Goal: Transaction & Acquisition: Subscribe to service/newsletter

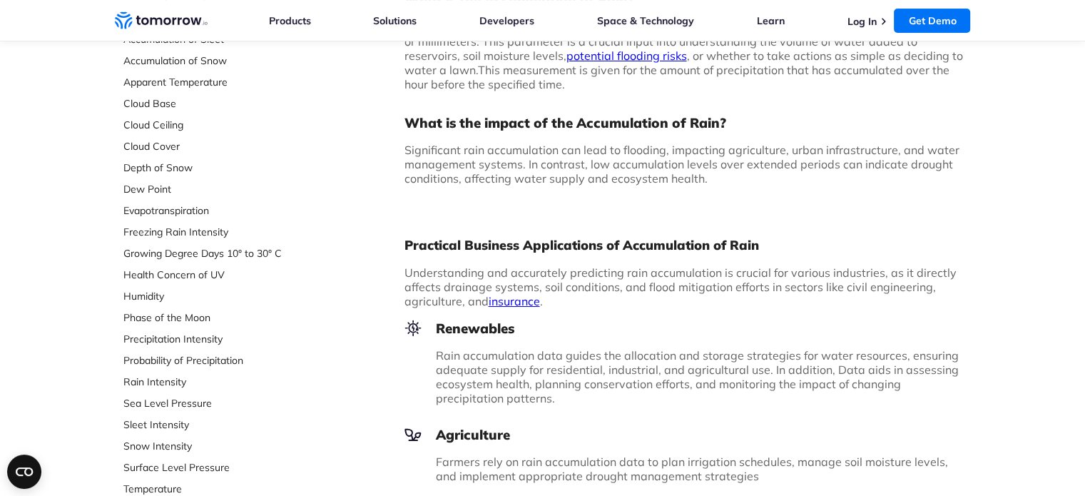
scroll to position [230, 0]
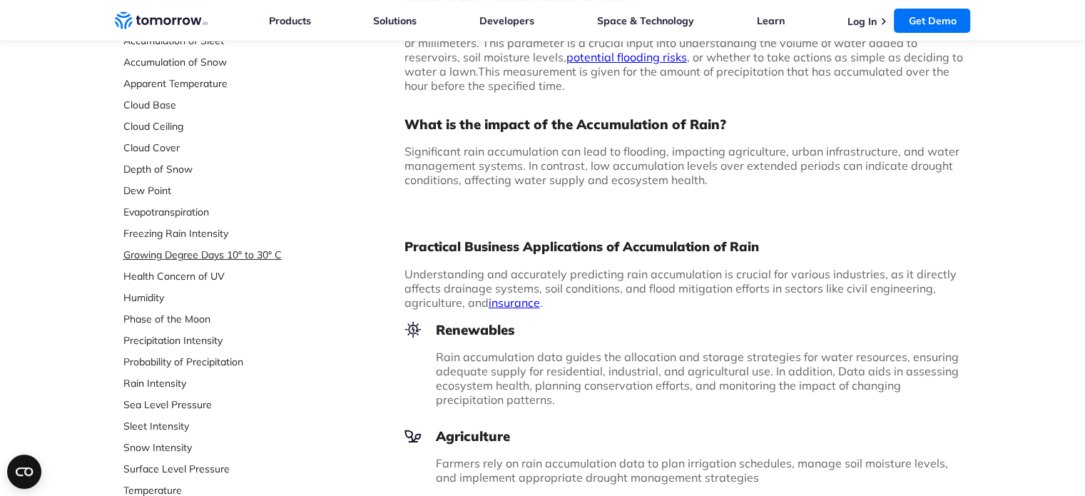
click at [215, 254] on link "Growing Degree Days 10° to 30° C" at bounding box center [218, 255] width 190 height 14
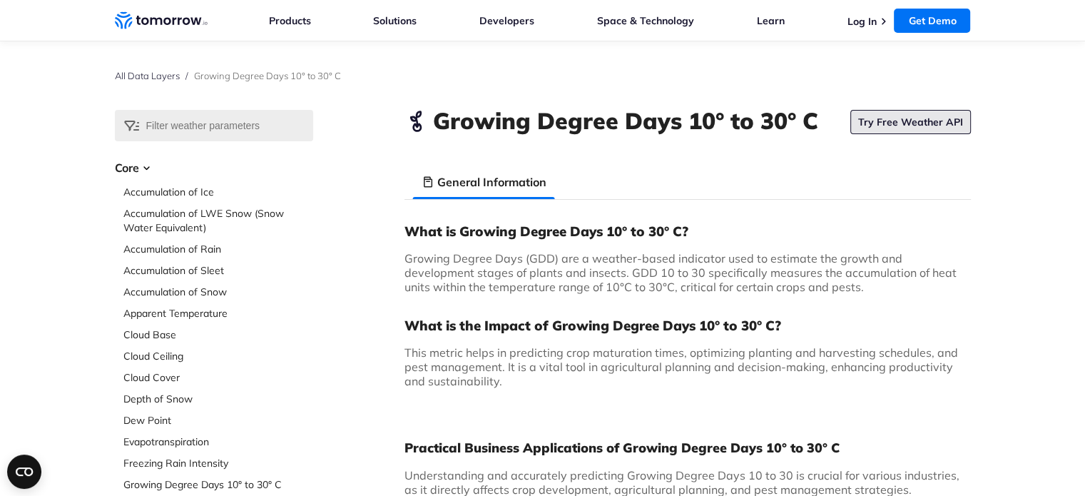
click at [898, 122] on link "Try Free Weather API" at bounding box center [911, 122] width 121 height 24
